Goal: Transaction & Acquisition: Book appointment/travel/reservation

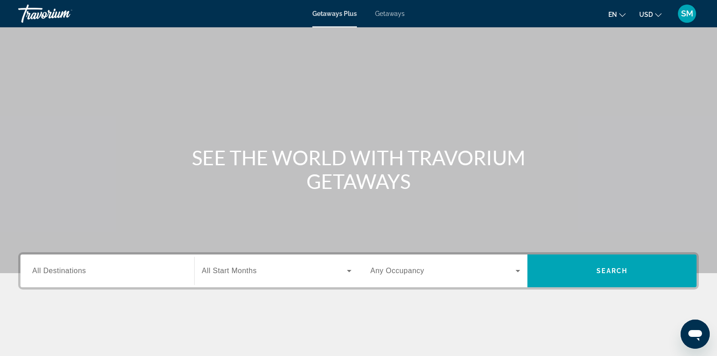
click at [66, 270] on span "All Destinations" at bounding box center [59, 271] width 54 height 8
click at [66, 270] on input "Destination All Destinations" at bounding box center [107, 271] width 150 height 11
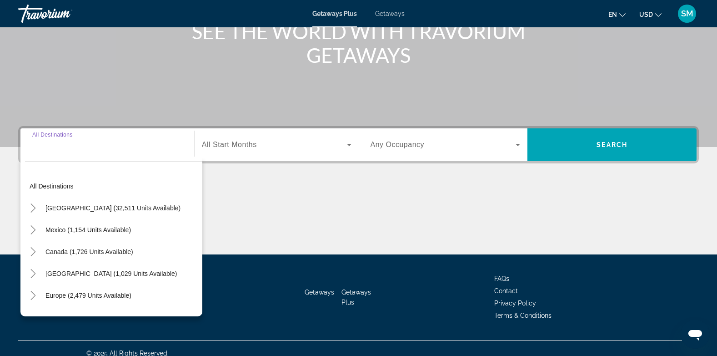
scroll to position [136, 0]
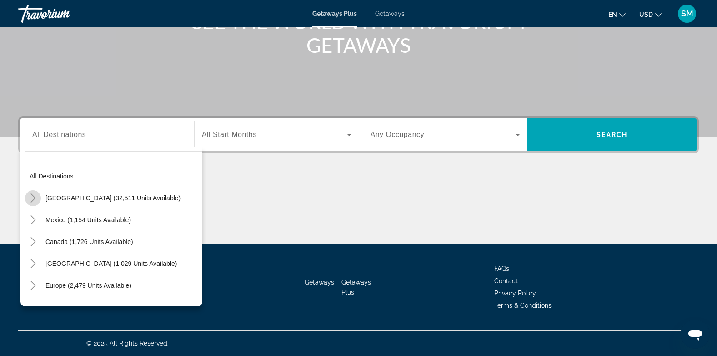
click at [30, 196] on icon "Toggle United States (32,511 units available)" at bounding box center [33, 197] width 9 height 9
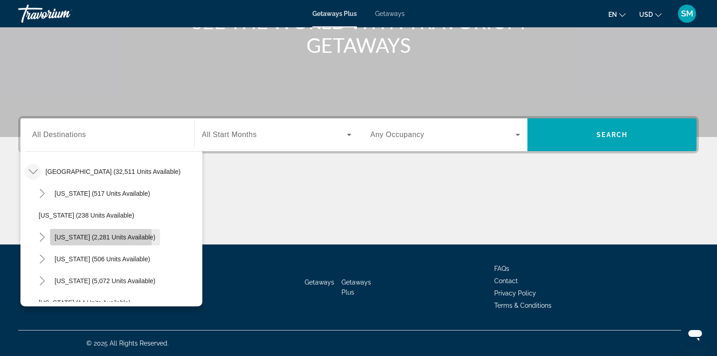
click at [76, 238] on span "[US_STATE] (2,281 units available)" at bounding box center [105, 236] width 101 height 7
type input "**********"
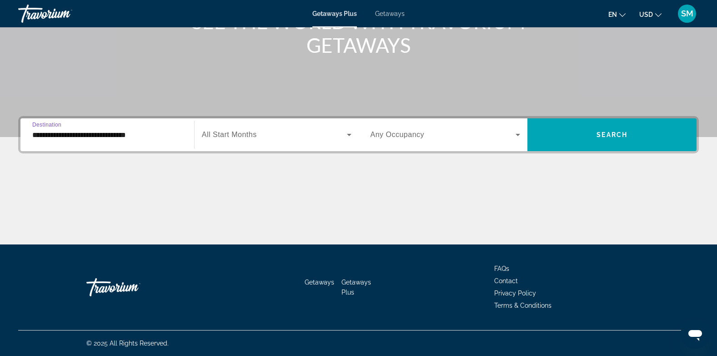
click at [237, 135] on span "All Start Months" at bounding box center [229, 135] width 55 height 8
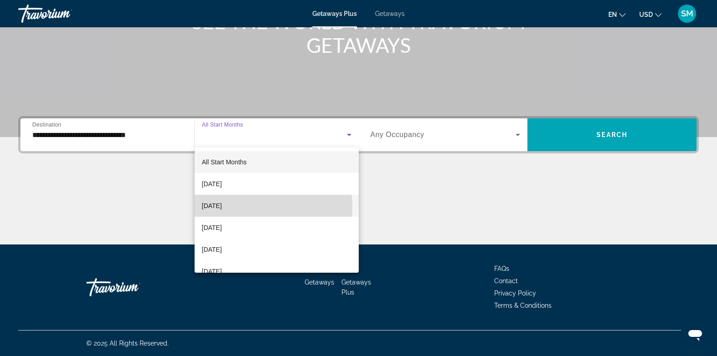
click at [222, 207] on span "[DATE]" at bounding box center [212, 205] width 20 height 11
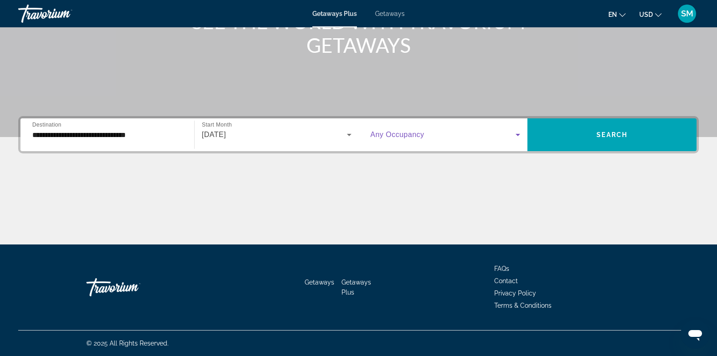
click at [517, 136] on icon "Search widget" at bounding box center [518, 134] width 11 height 11
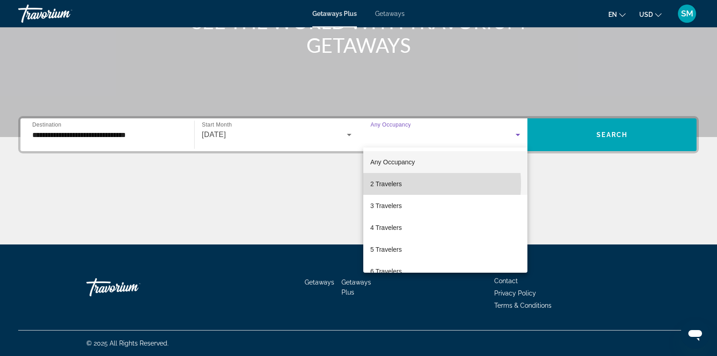
click at [403, 184] on mat-option "2 Travelers" at bounding box center [445, 184] width 165 height 22
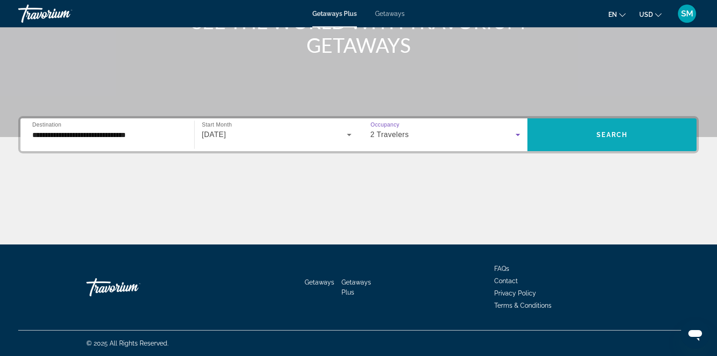
click at [610, 130] on span "Search widget" at bounding box center [612, 135] width 169 height 22
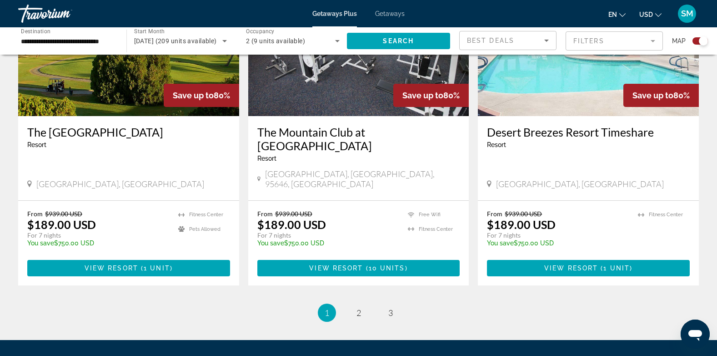
scroll to position [1425, 0]
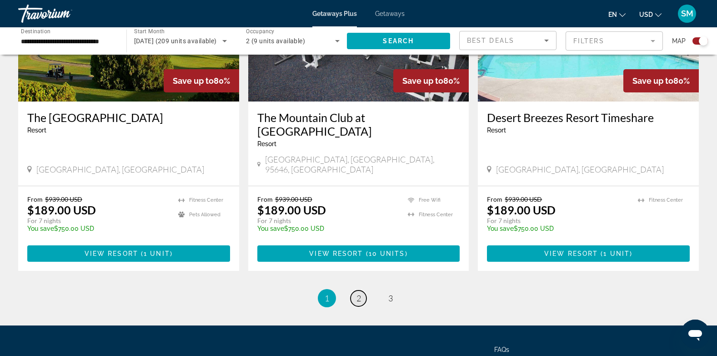
click at [361, 290] on link "page 2" at bounding box center [359, 298] width 16 height 16
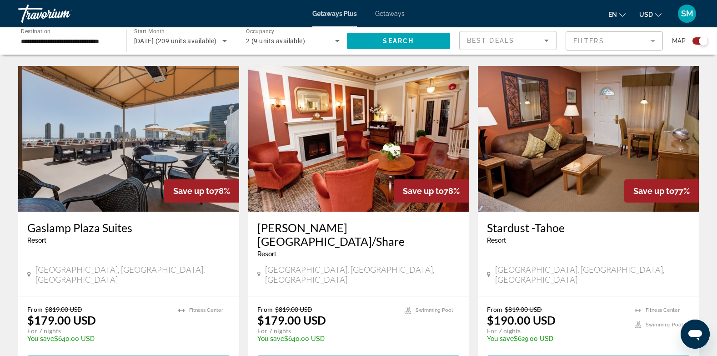
scroll to position [1327, 0]
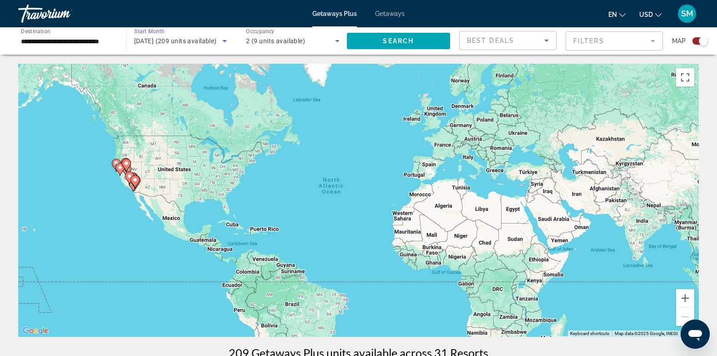
click at [226, 41] on icon "Search widget" at bounding box center [224, 40] width 11 height 11
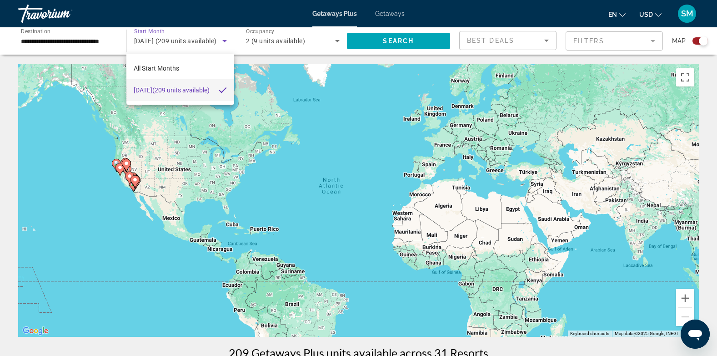
click at [147, 32] on div at bounding box center [358, 178] width 717 height 356
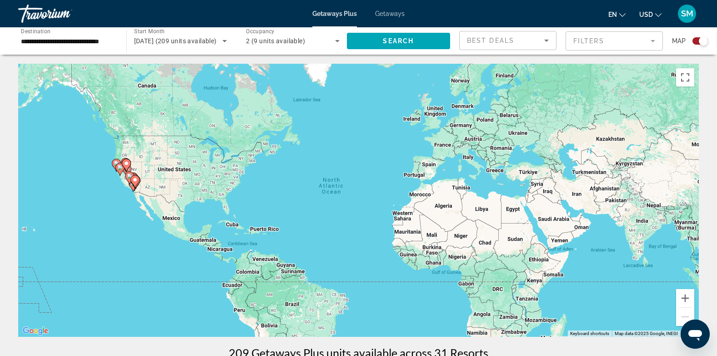
click at [389, 12] on span "Getaways" at bounding box center [390, 13] width 30 height 7
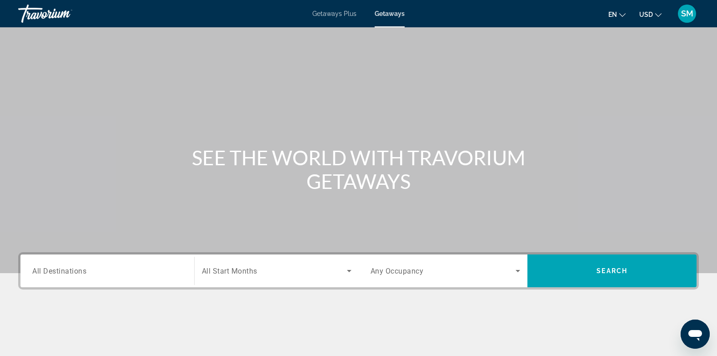
click at [84, 271] on span "All Destinations" at bounding box center [59, 270] width 54 height 9
click at [84, 271] on input "Destination All Destinations" at bounding box center [107, 271] width 150 height 11
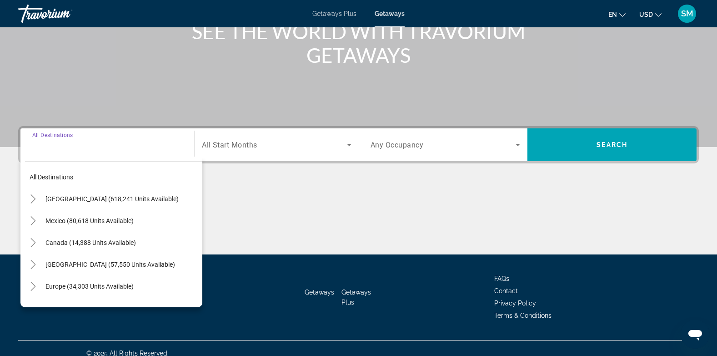
scroll to position [136, 0]
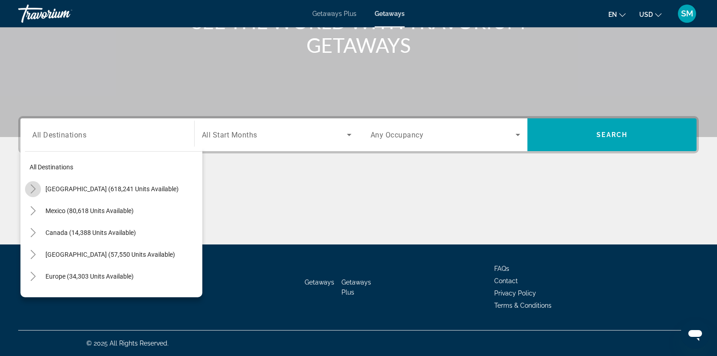
click at [31, 189] on icon "Toggle United States (618,241 units available)" at bounding box center [33, 188] width 9 height 9
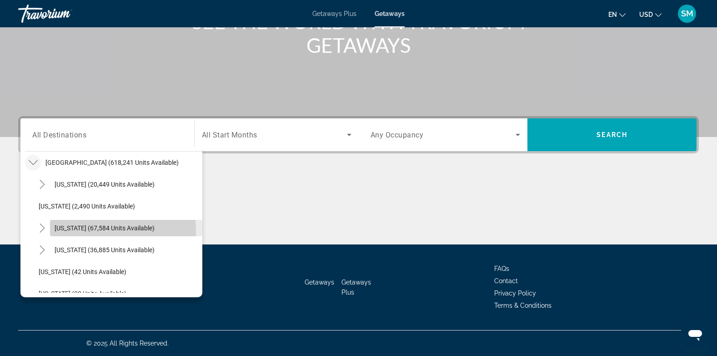
click at [67, 231] on span "[US_STATE] (67,584 units available)" at bounding box center [105, 227] width 100 height 7
type input "**********"
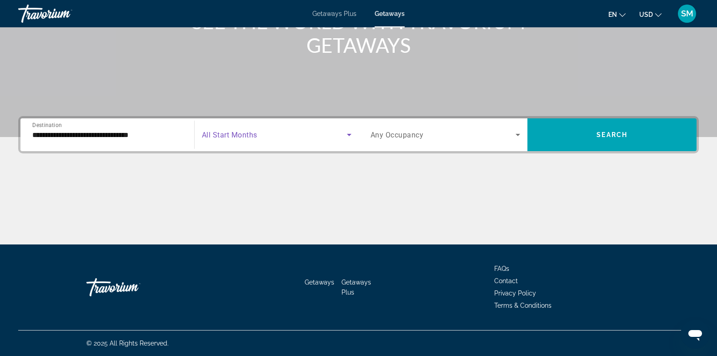
click at [348, 132] on icon "Search widget" at bounding box center [349, 134] width 11 height 11
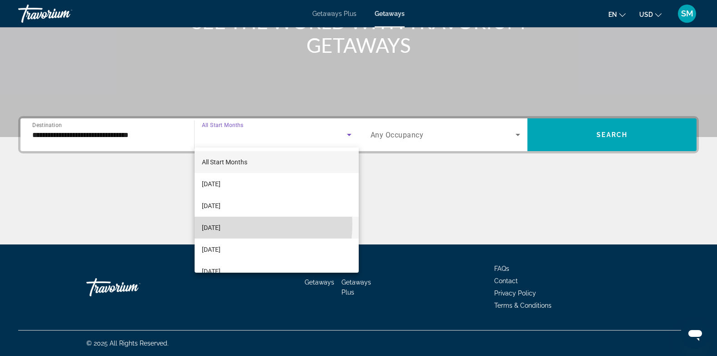
click at [221, 225] on span "[DATE]" at bounding box center [211, 227] width 19 height 11
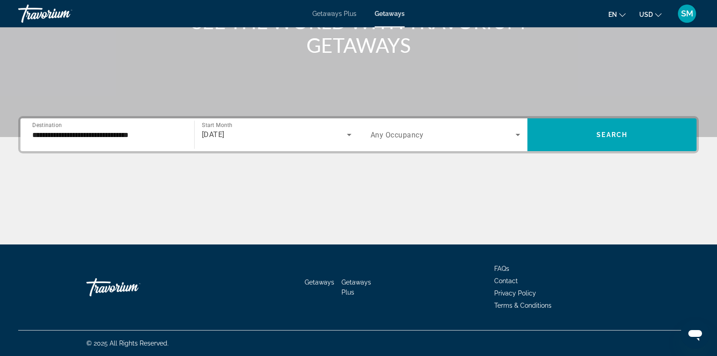
drag, startPoint x: 236, startPoint y: 225, endPoint x: 461, endPoint y: 180, distance: 229.7
click at [455, 185] on div "Main content" at bounding box center [358, 210] width 681 height 68
click at [521, 136] on icon "Search widget" at bounding box center [518, 134] width 11 height 11
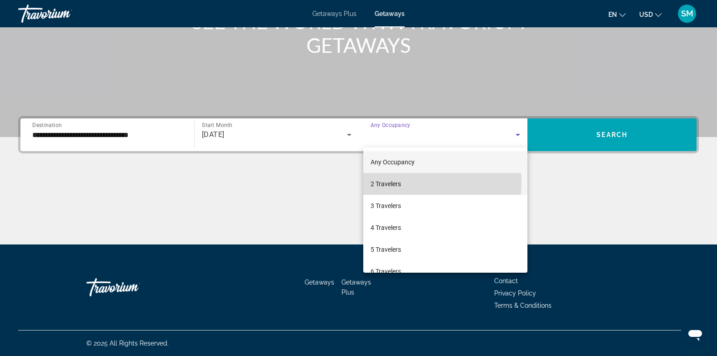
click at [398, 182] on span "2 Travelers" at bounding box center [386, 183] width 30 height 11
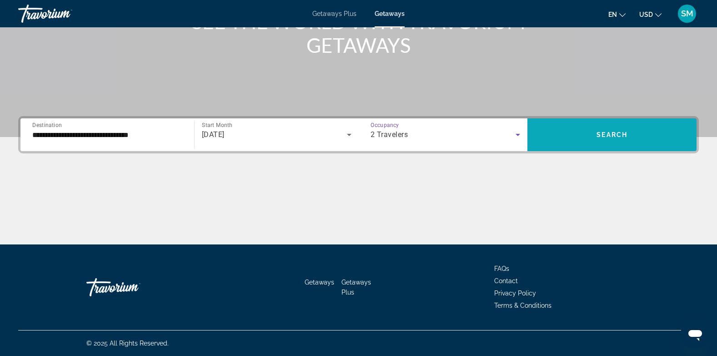
click at [602, 136] on span "Search" at bounding box center [612, 134] width 31 height 7
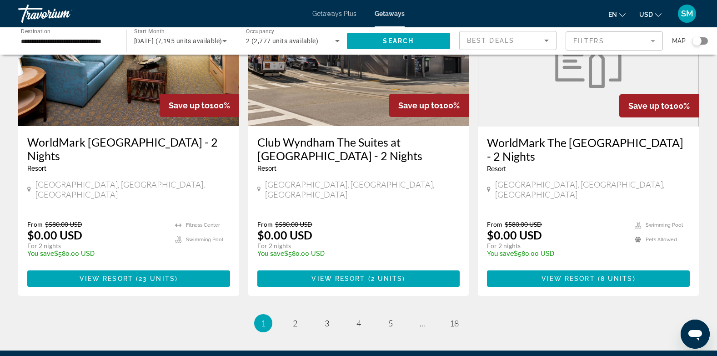
scroll to position [1131, 0]
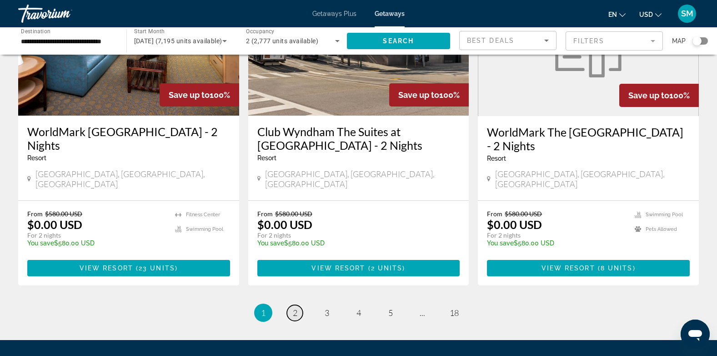
click at [297, 308] on span "2" at bounding box center [295, 313] width 5 height 10
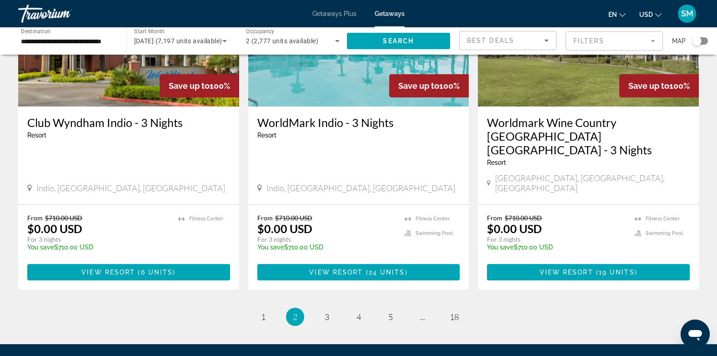
scroll to position [1156, 0]
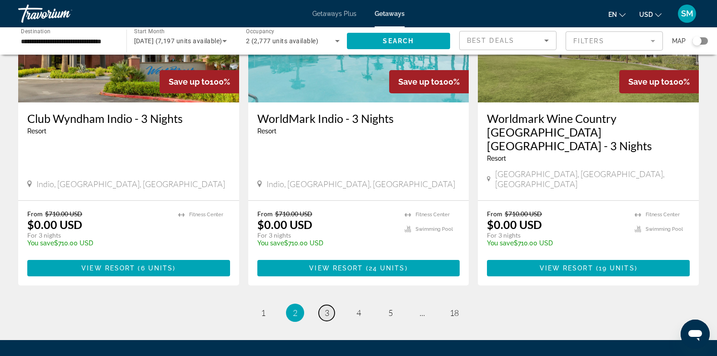
click at [324, 305] on link "page 3" at bounding box center [327, 313] width 16 height 16
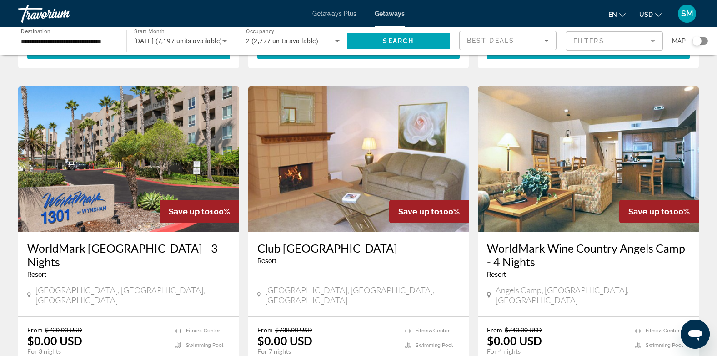
scroll to position [327, 0]
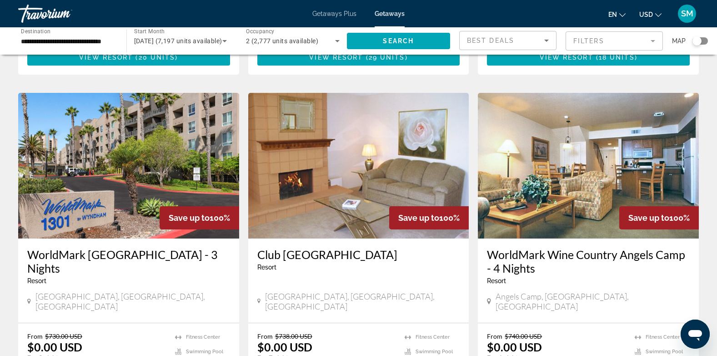
click at [165, 141] on img "Main content" at bounding box center [128, 166] width 221 height 146
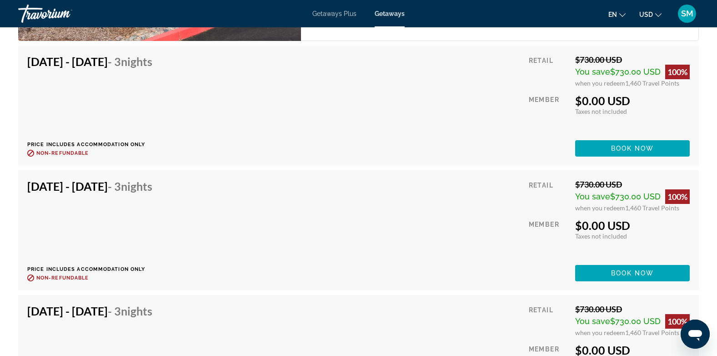
scroll to position [1833, 0]
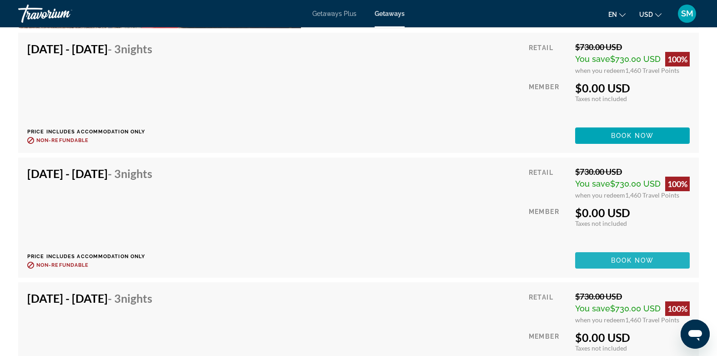
click at [640, 257] on span "Book now" at bounding box center [632, 260] width 43 height 7
